Goal: Information Seeking & Learning: Learn about a topic

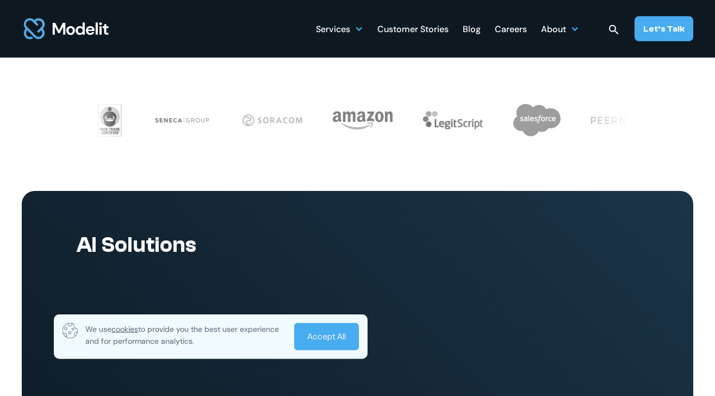
scroll to position [372, 0]
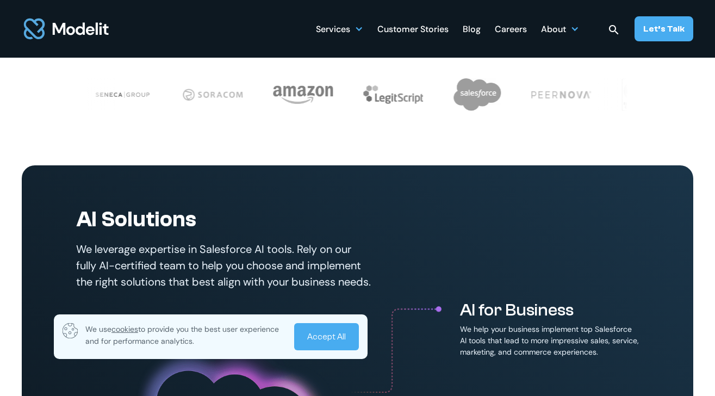
click at [331, 331] on link "Accept All" at bounding box center [326, 336] width 65 height 27
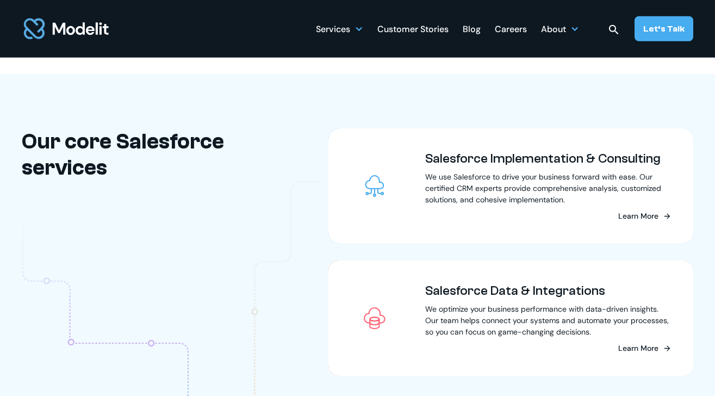
scroll to position [1054, 0]
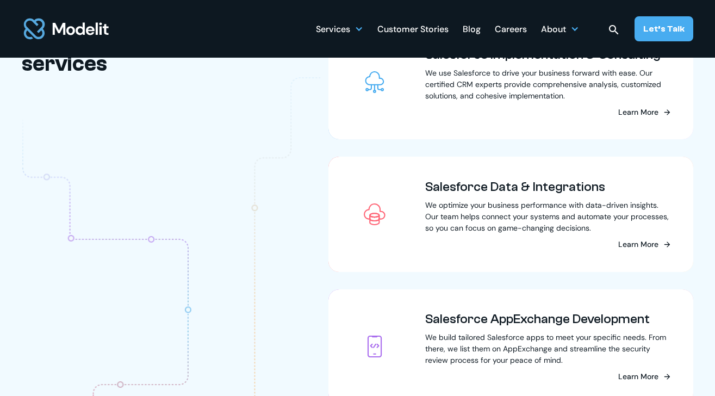
click at [274, 268] on img at bounding box center [171, 301] width 298 height 449
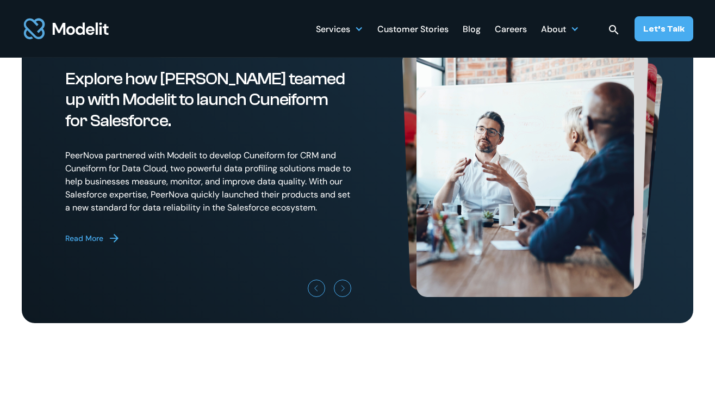
scroll to position [2975, 0]
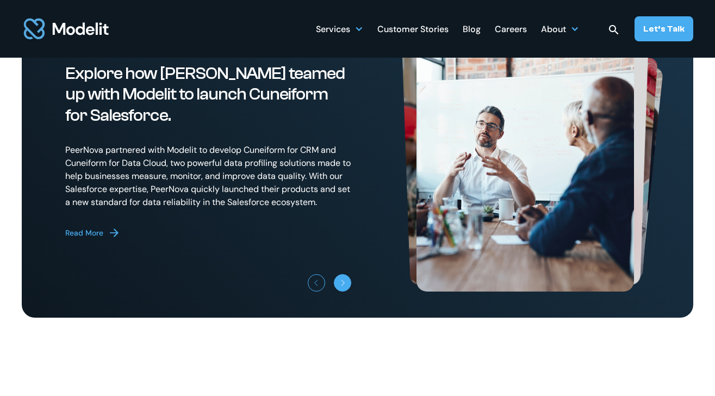
click at [349, 291] on link "Next slide" at bounding box center [342, 282] width 17 height 17
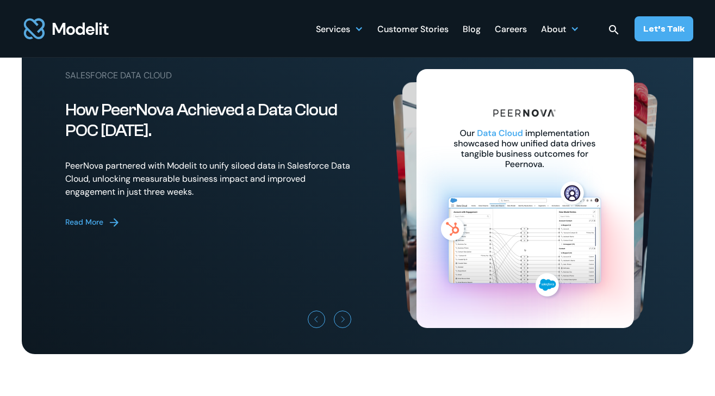
scroll to position [2926, 0]
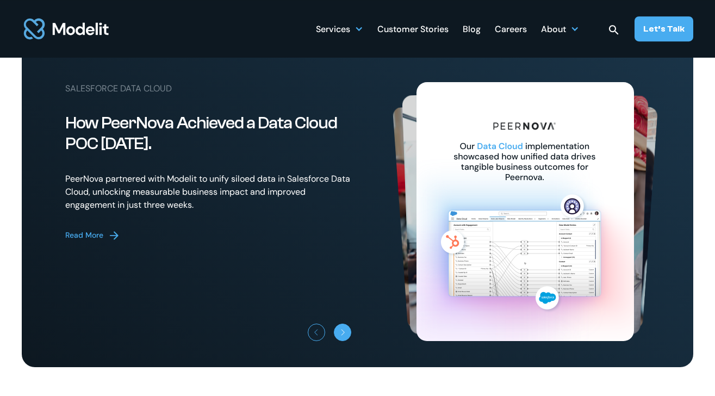
click at [341, 335] on icon "Next slide" at bounding box center [343, 332] width 7 height 7
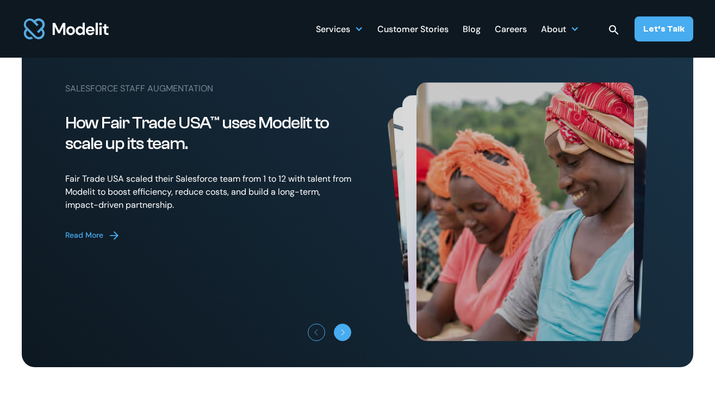
click at [345, 335] on icon "Next slide" at bounding box center [343, 332] width 7 height 7
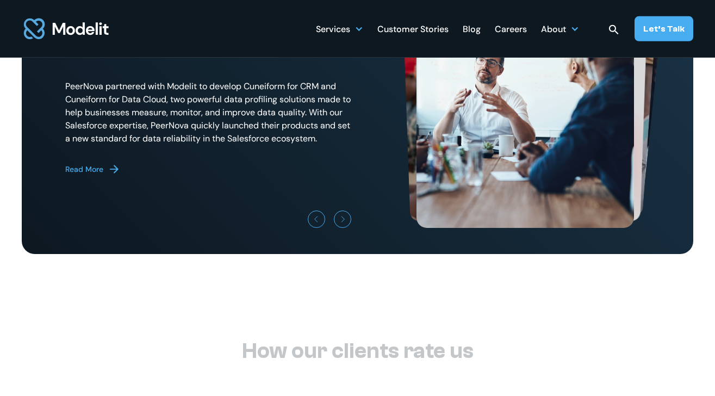
scroll to position [3050, 0]
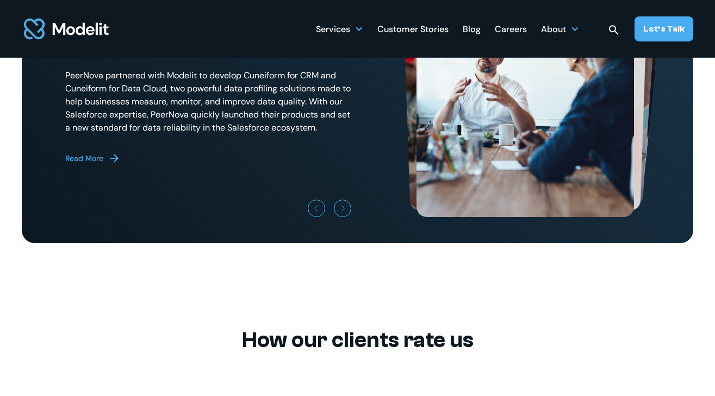
click at [421, 34] on div "Customer Stories" at bounding box center [412, 30] width 71 height 21
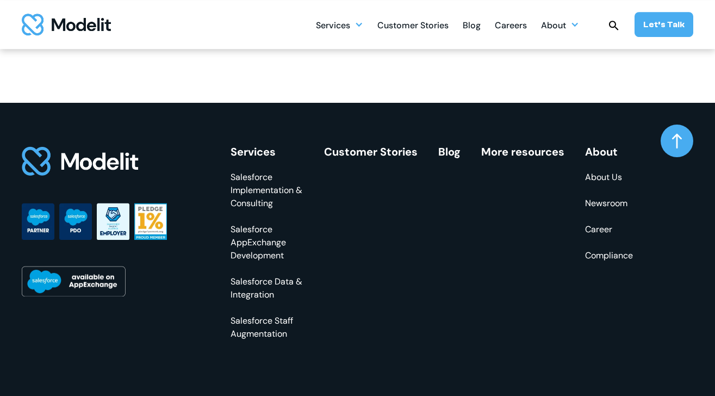
scroll to position [1707, 0]
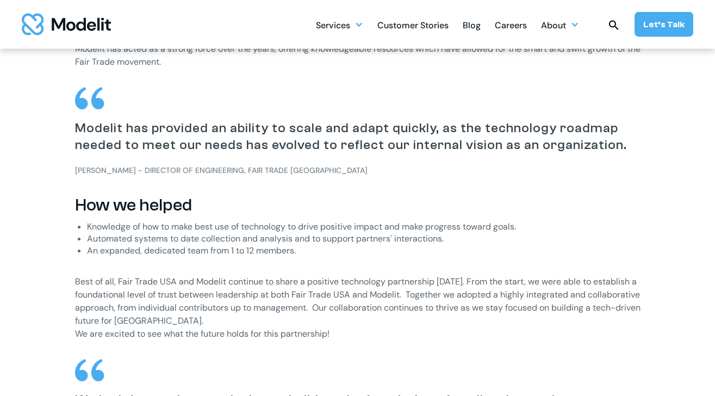
scroll to position [1240, 0]
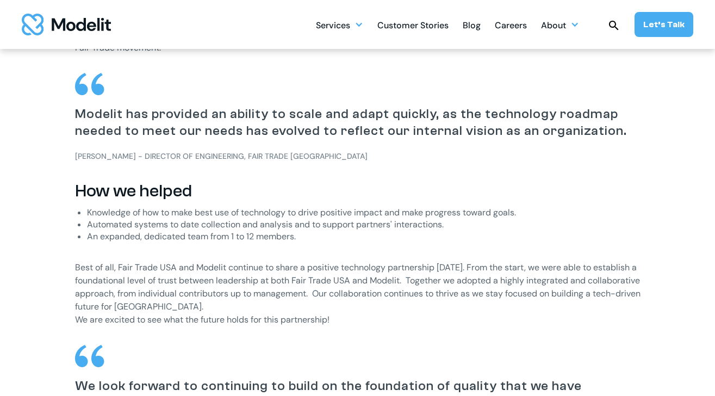
drag, startPoint x: 310, startPoint y: 245, endPoint x: 86, endPoint y: 237, distance: 224.1
click at [86, 237] on div "The challenge Founded in 1998, Fair Trade USA has been building an innovative m…" at bounding box center [357, 33] width 565 height 966
copy li "An expanded, dedicated team from 1 to 12 members."
click at [386, 250] on p "Best of all, Fair Trade USA and Modelit continue to share a positive technology…" at bounding box center [357, 287] width 565 height 78
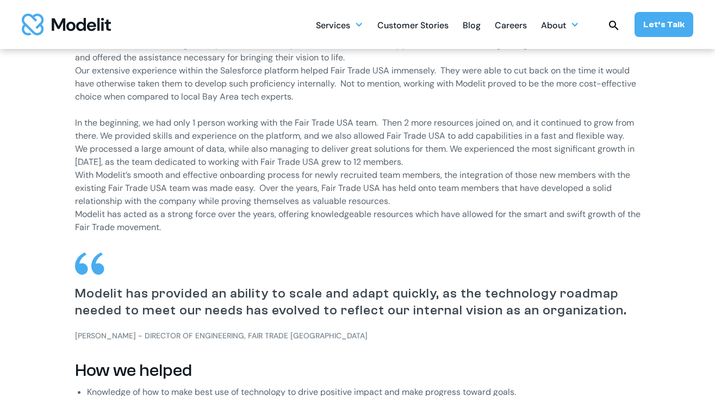
scroll to position [812, 0]
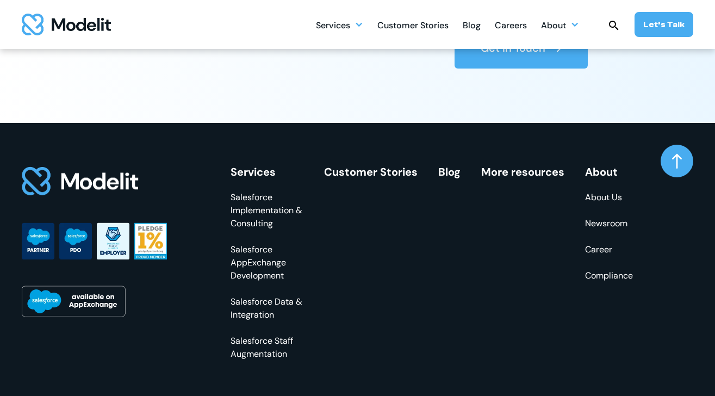
scroll to position [2056, 0]
